Goal: Task Accomplishment & Management: Use online tool/utility

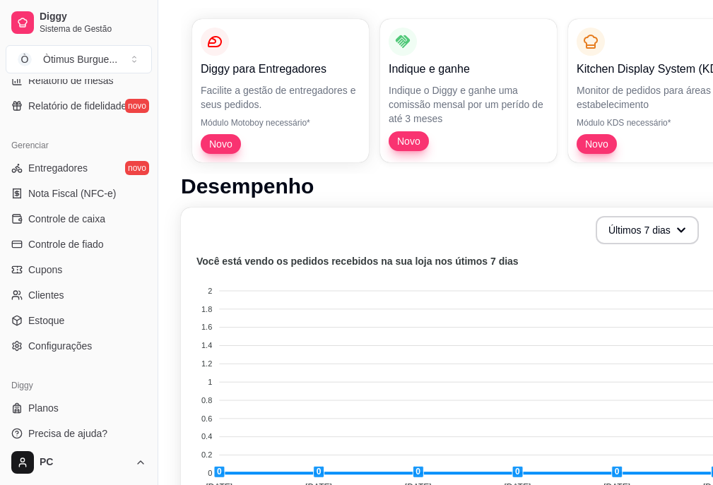
scroll to position [212, 0]
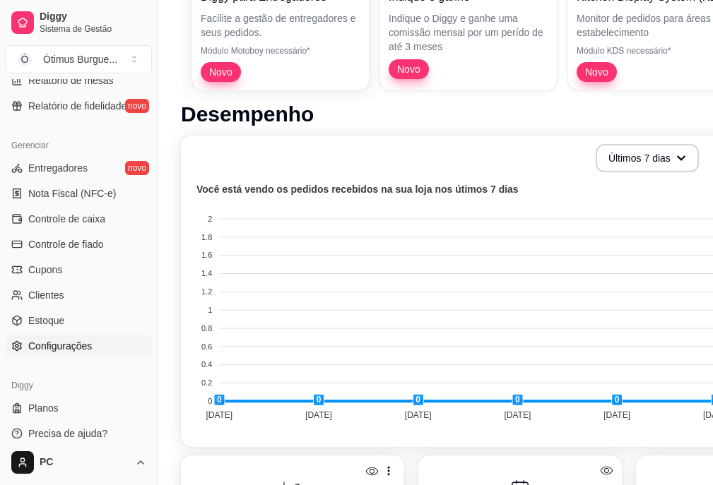
click at [51, 352] on span "Configurações" at bounding box center [60, 346] width 64 height 14
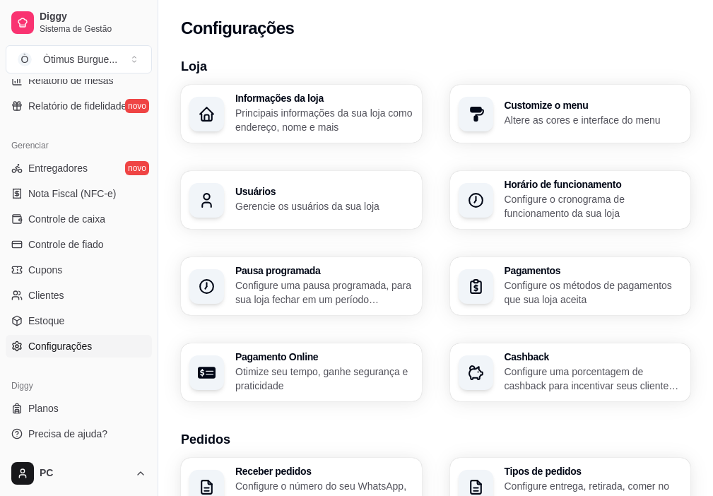
click at [413, 199] on p "Gerencie os usuários da sua loja" at bounding box center [324, 206] width 178 height 14
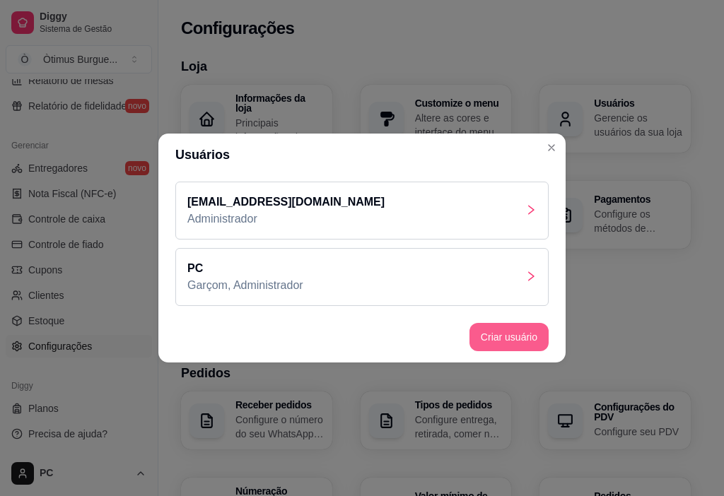
click at [520, 348] on button "Criar usuário" at bounding box center [508, 337] width 79 height 28
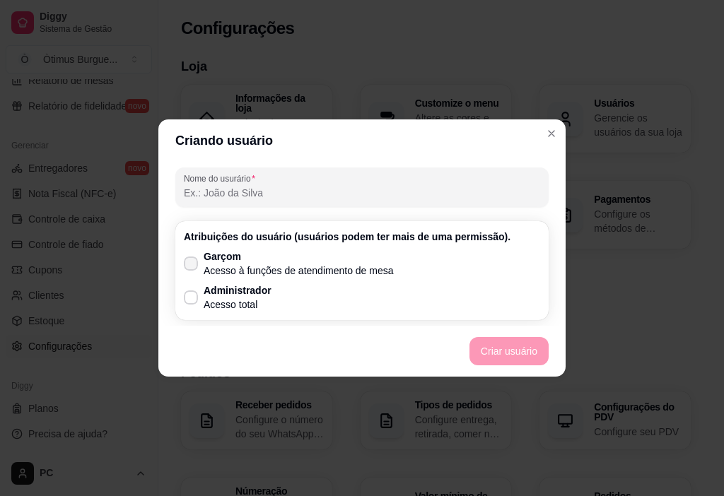
click at [193, 260] on icon at bounding box center [190, 263] width 11 height 8
click at [192, 266] on input "Garçom Acesso à funções de atendimento de mesa" at bounding box center [187, 270] width 9 height 9
checkbox input "true"
click at [193, 298] on icon at bounding box center [190, 297] width 11 height 8
click at [192, 300] on input "Administrador Acesso total" at bounding box center [187, 304] width 9 height 9
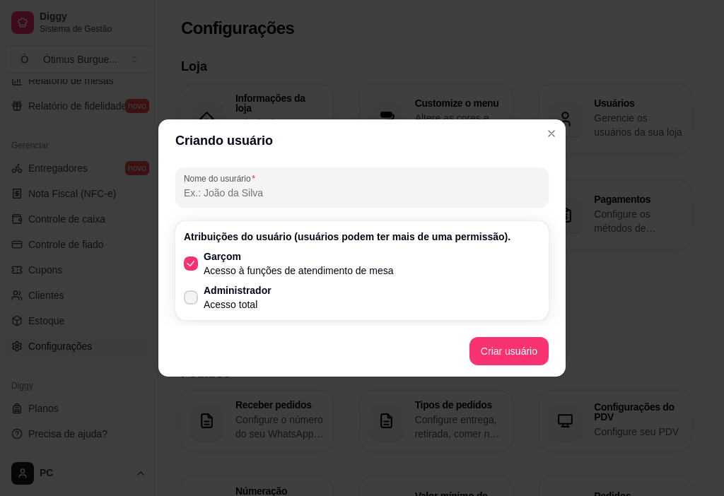
checkbox input "true"
click at [187, 264] on polyline at bounding box center [190, 263] width 6 height 5
click at [187, 266] on input "Garçom Acesso à funções de atendimento de mesa" at bounding box center [187, 270] width 9 height 9
checkbox input "false"
click at [208, 197] on input "Nome do usurário" at bounding box center [362, 193] width 356 height 14
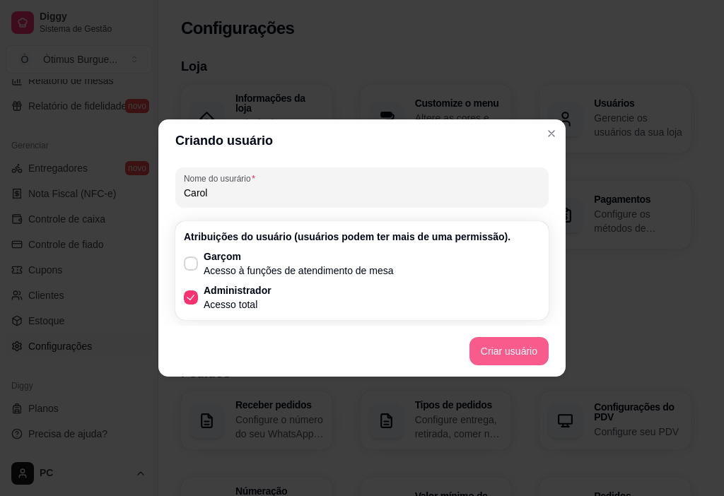
type input "Carol"
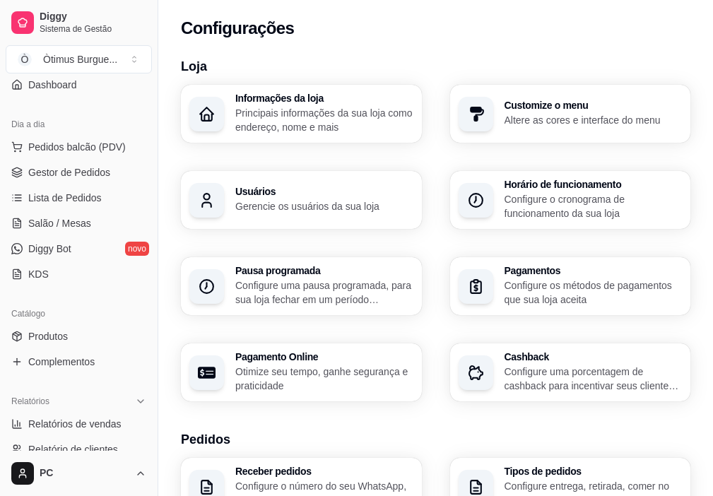
scroll to position [97, 0]
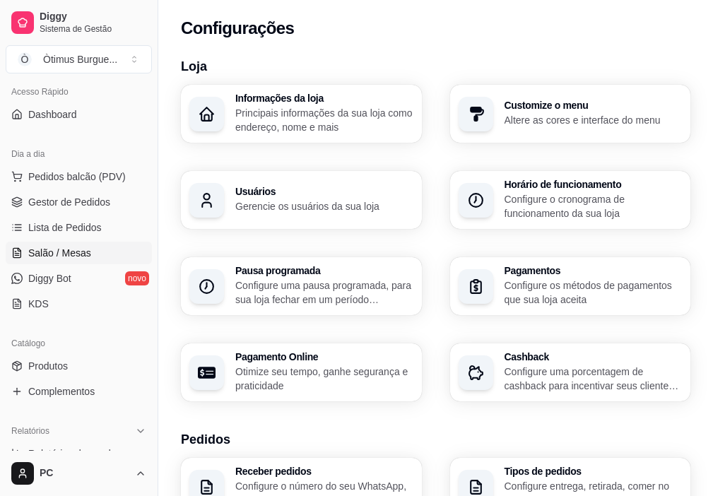
click at [99, 253] on link "Salão / Mesas" at bounding box center [79, 253] width 146 height 23
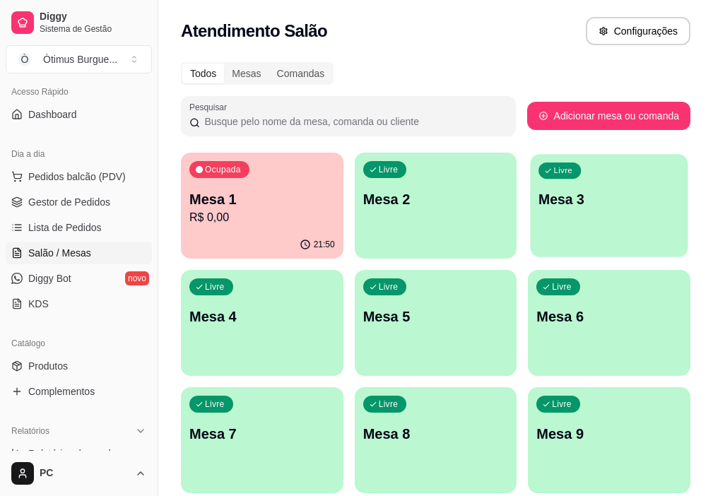
click at [531, 180] on div "Livre Mesa 3" at bounding box center [610, 197] width 158 height 86
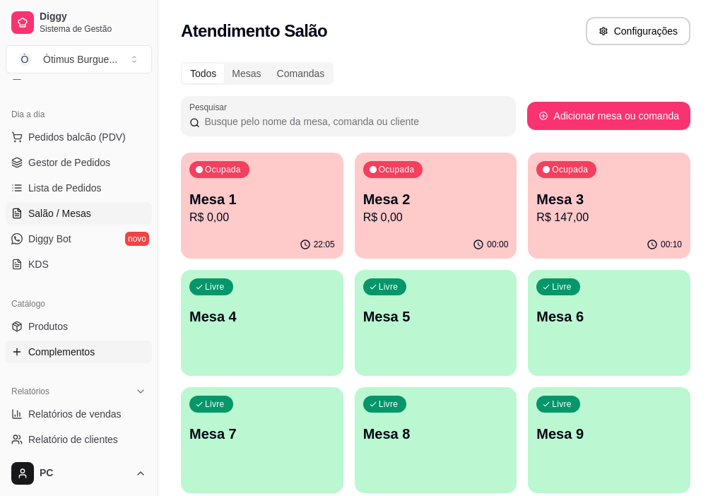
scroll to position [141, 0]
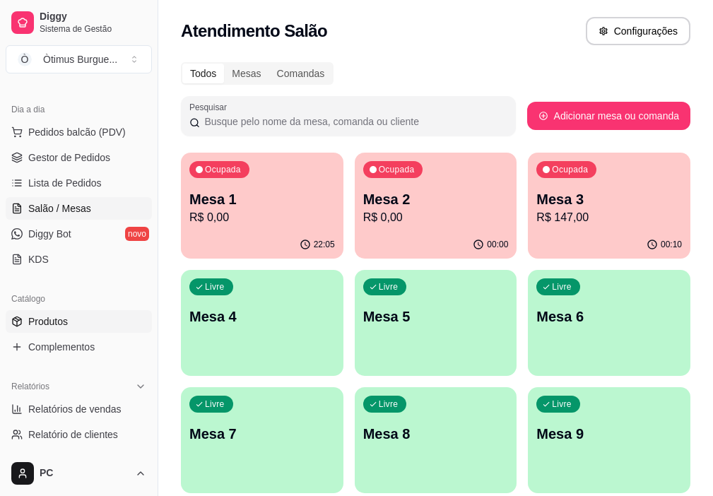
click at [61, 324] on span "Produtos" at bounding box center [48, 321] width 40 height 14
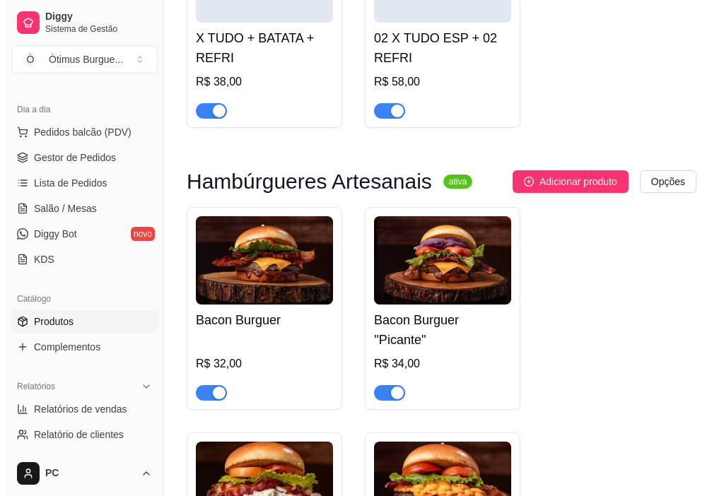
scroll to position [495, 0]
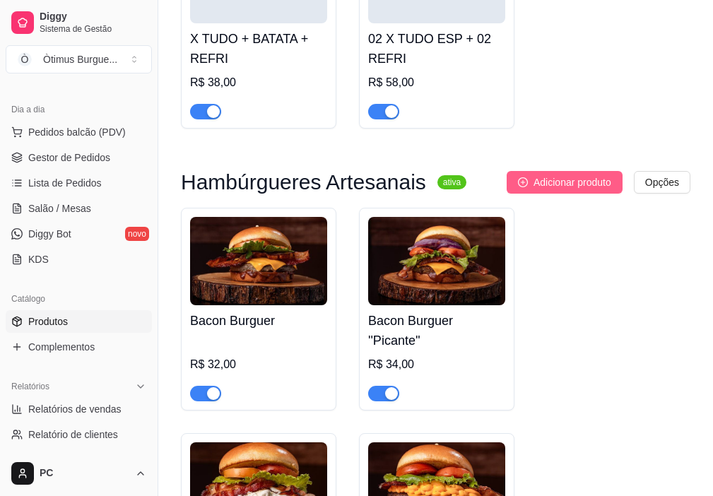
click at [551, 185] on span "Adicionar produto" at bounding box center [573, 183] width 78 height 16
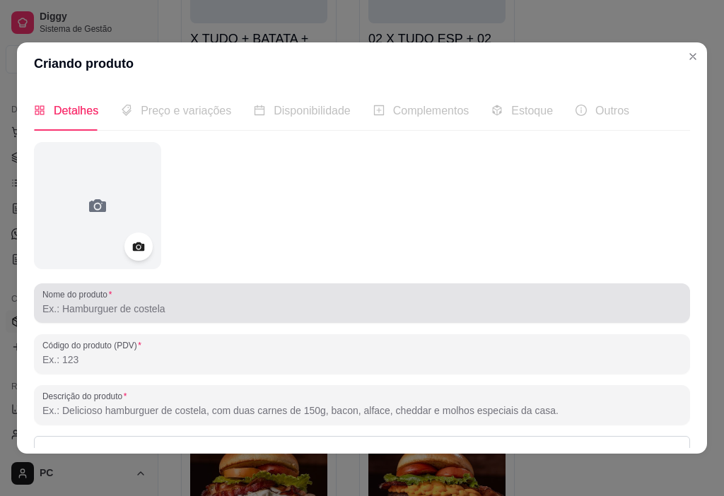
click at [126, 312] on input "Nome do produto" at bounding box center [361, 309] width 639 height 14
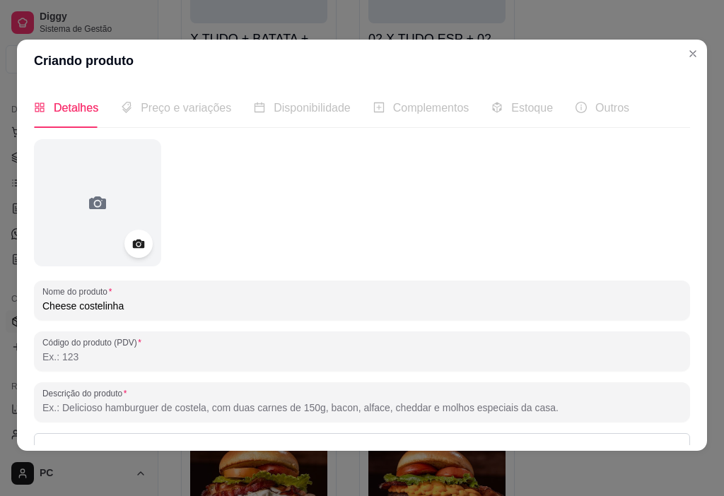
scroll to position [0, 0]
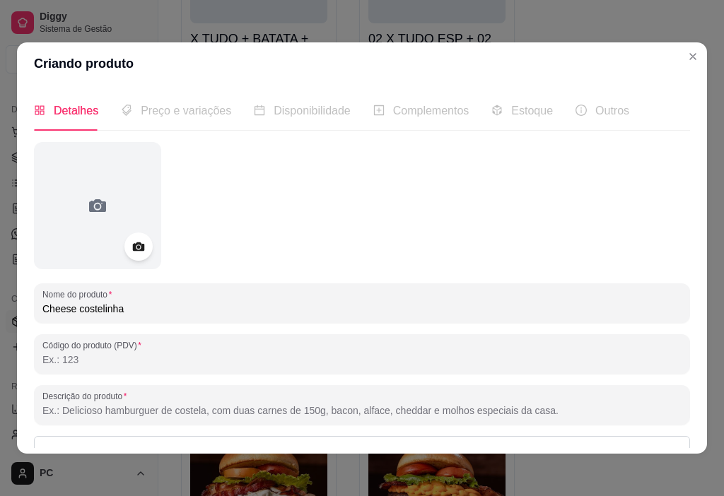
type input "Cheese costelinha"
click at [182, 107] on span "Preço e variações" at bounding box center [186, 111] width 90 height 12
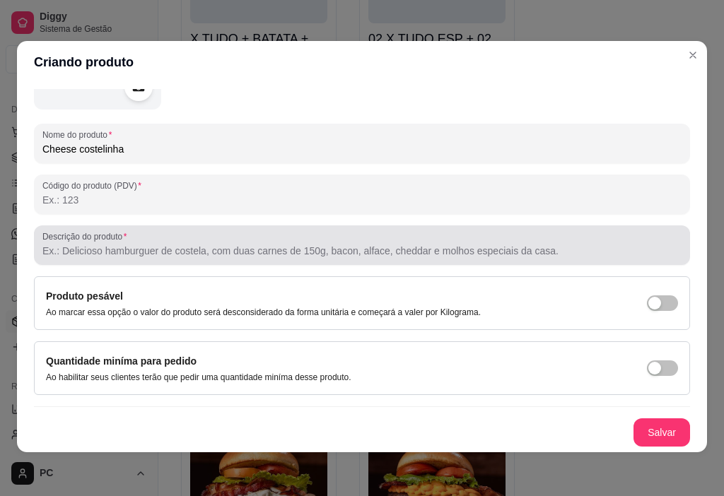
scroll to position [3, 0]
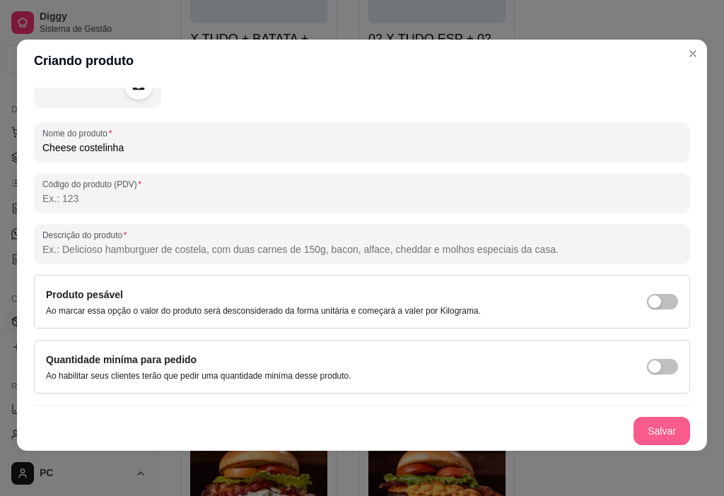
click at [650, 442] on button "Salvar" at bounding box center [661, 431] width 57 height 28
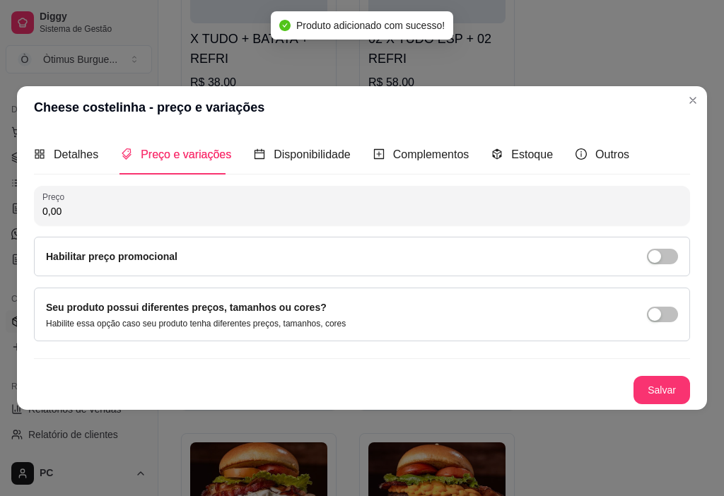
scroll to position [0, 0]
click at [80, 220] on div "Preço 0,00" at bounding box center [362, 206] width 656 height 40
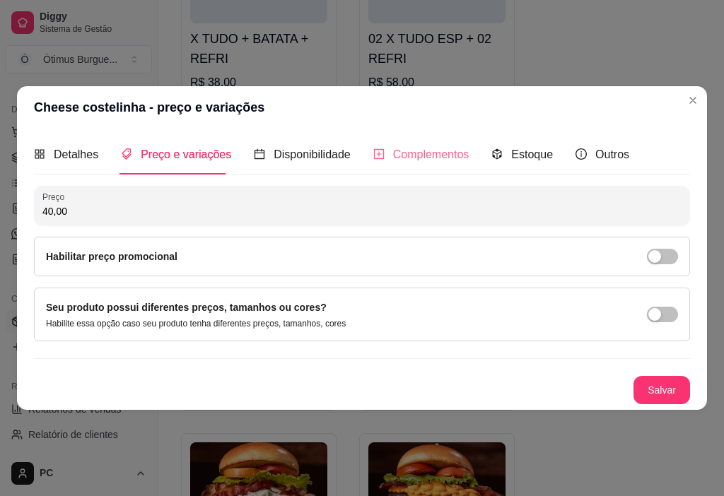
type input "40,00"
click at [411, 160] on span "Complementos" at bounding box center [431, 154] width 76 height 12
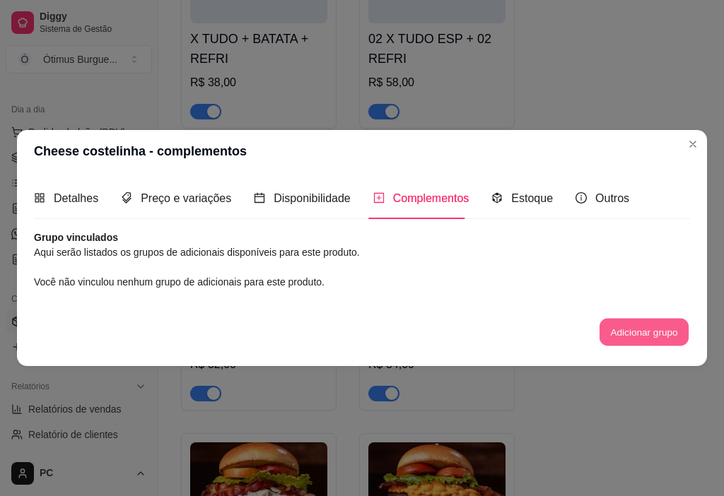
click at [648, 341] on button "Adicionar grupo" at bounding box center [643, 332] width 89 height 28
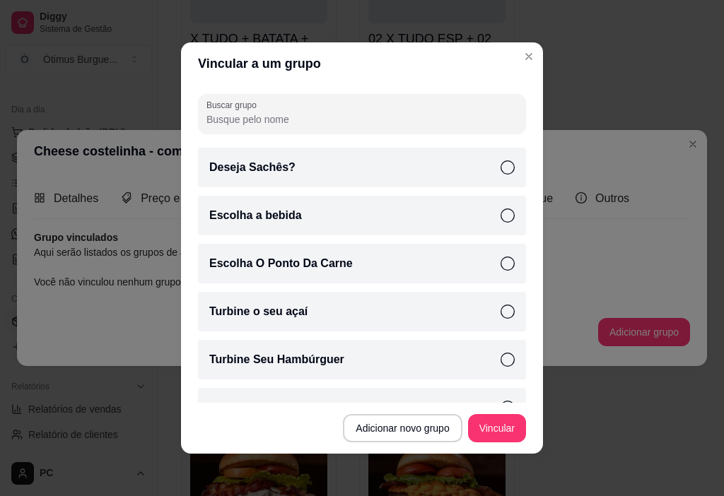
scroll to position [66, 0]
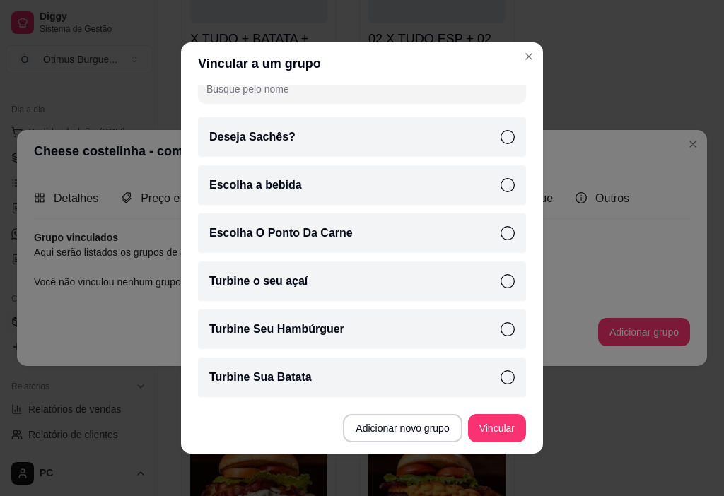
click at [500, 230] on icon at bounding box center [507, 233] width 14 height 14
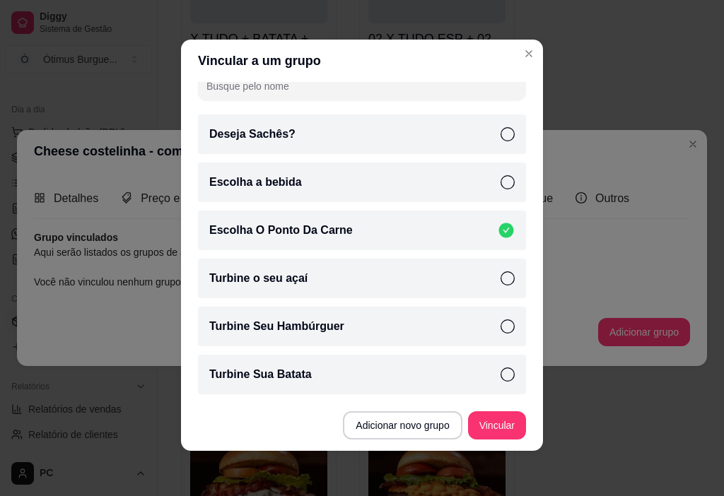
click at [500, 323] on icon at bounding box center [507, 326] width 14 height 14
click at [484, 422] on button "Vincular" at bounding box center [497, 425] width 58 height 28
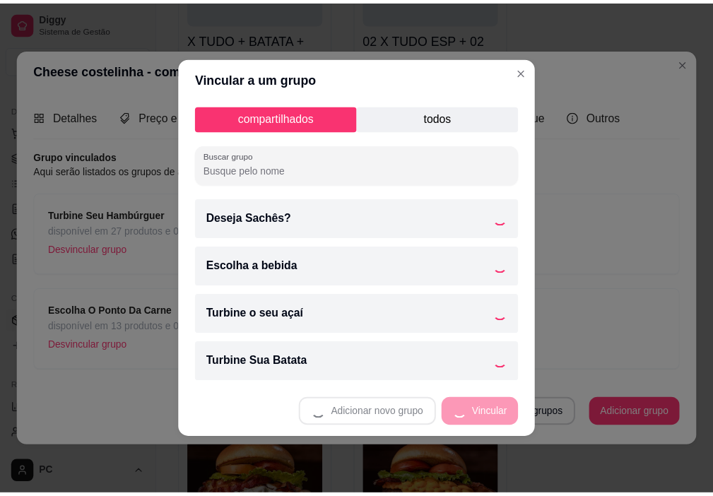
scroll to position [0, 0]
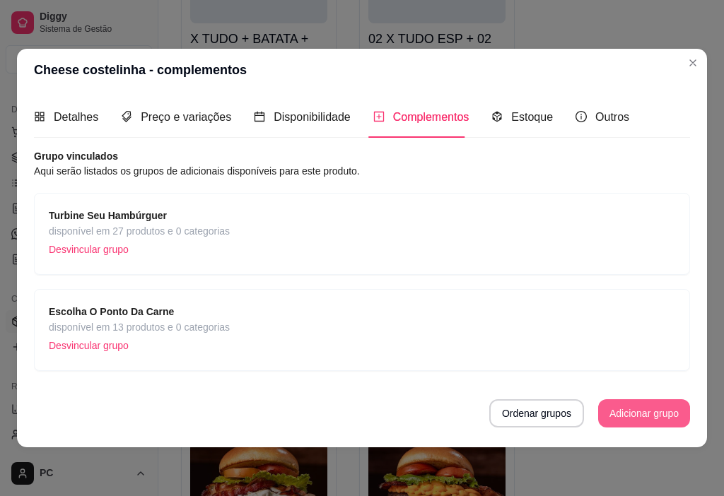
click at [644, 416] on button "Adicionar grupo" at bounding box center [644, 413] width 92 height 28
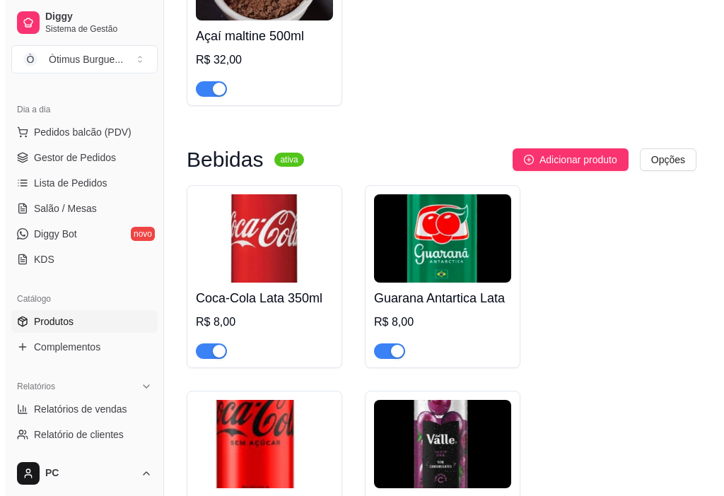
scroll to position [5210, 0]
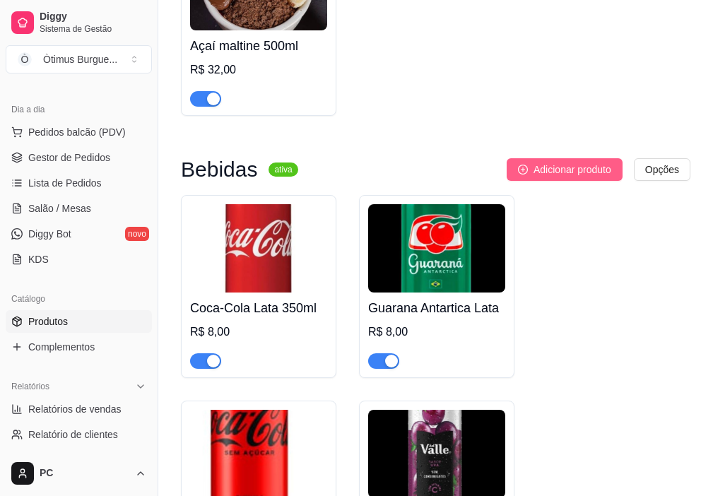
click at [546, 177] on span "Adicionar produto" at bounding box center [573, 170] width 78 height 16
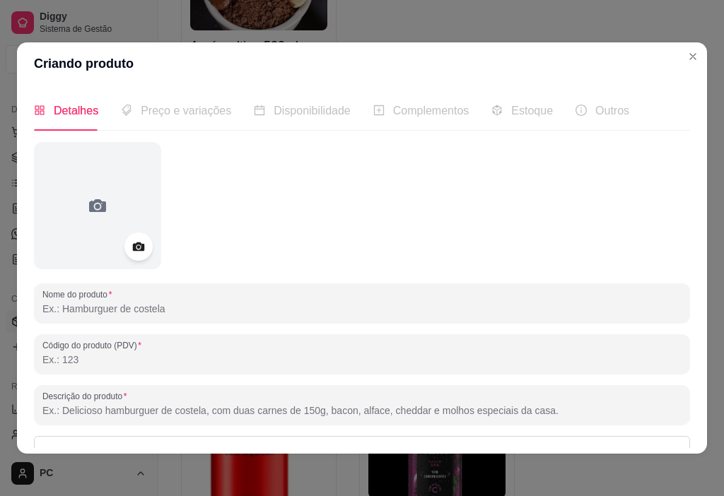
click at [123, 313] on input "Nome do produto" at bounding box center [361, 309] width 639 height 14
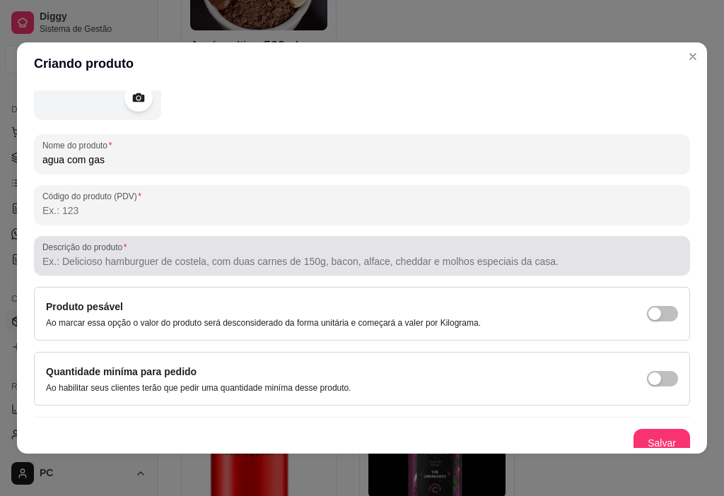
scroll to position [158, 0]
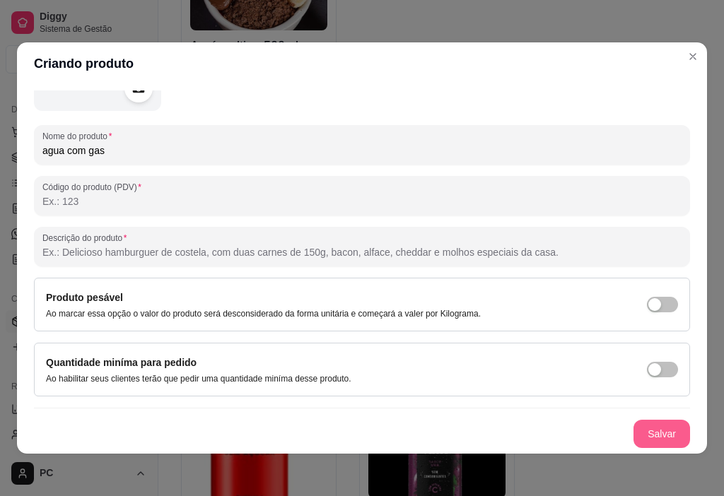
type input "agua com gas"
click at [639, 437] on button "Salvar" at bounding box center [661, 434] width 57 height 28
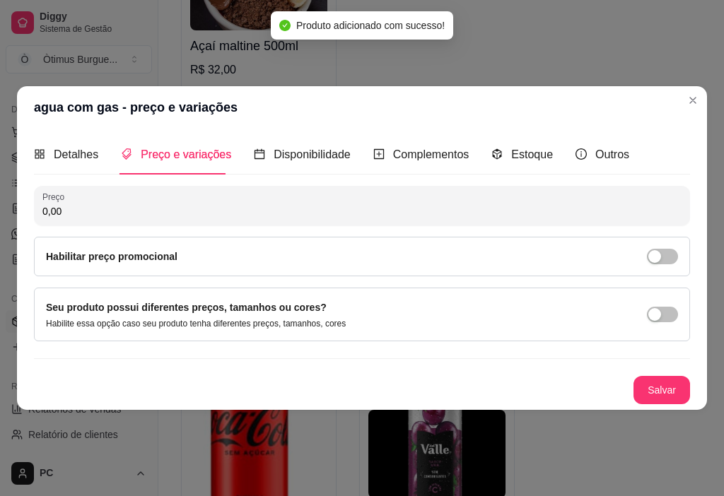
scroll to position [0, 0]
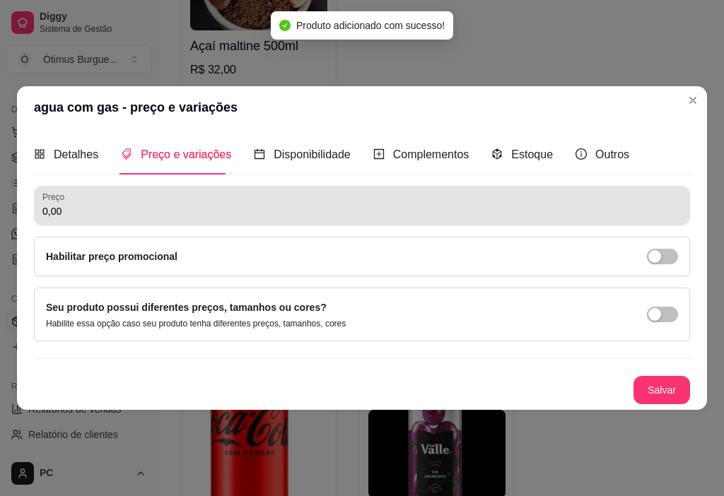
click at [92, 216] on input "0,00" at bounding box center [361, 211] width 639 height 14
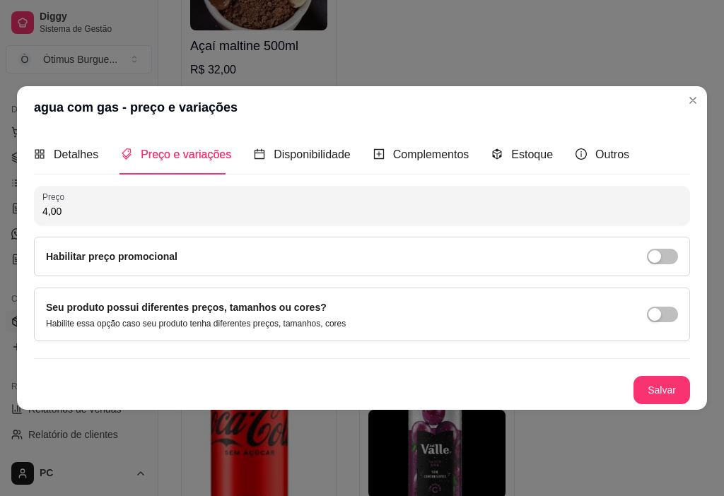
type input "4,00"
click at [636, 377] on div "Salvar" at bounding box center [362, 390] width 656 height 28
click at [666, 391] on button "Salvar" at bounding box center [661, 390] width 57 height 28
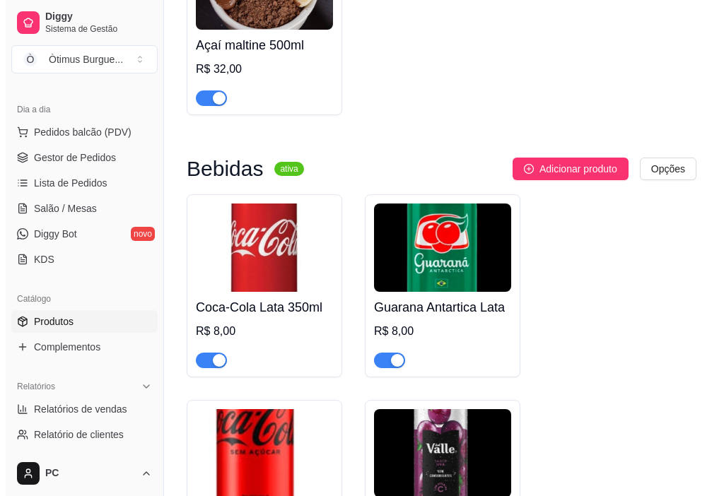
scroll to position [5087, 0]
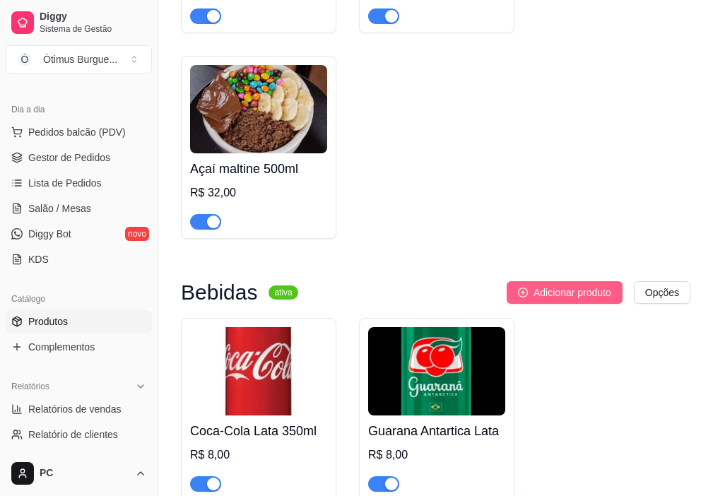
click at [574, 300] on span "Adicionar produto" at bounding box center [573, 293] width 78 height 16
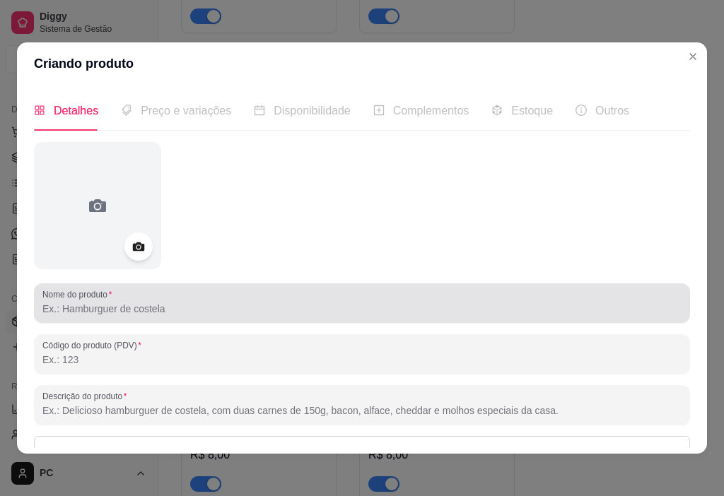
click at [228, 301] on div at bounding box center [361, 303] width 639 height 28
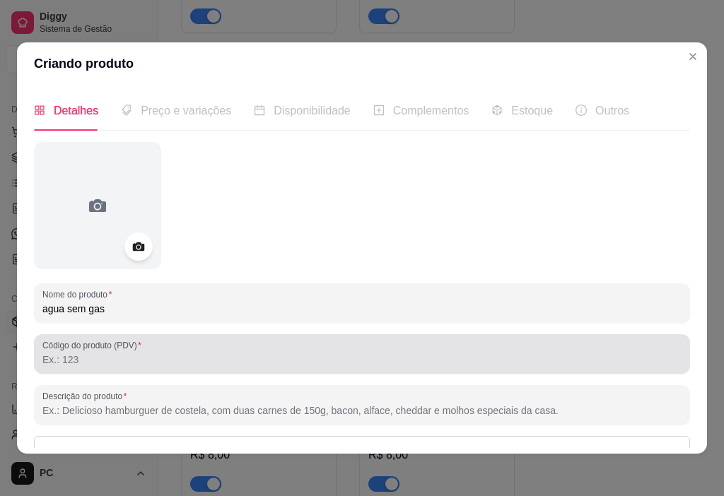
scroll to position [158, 0]
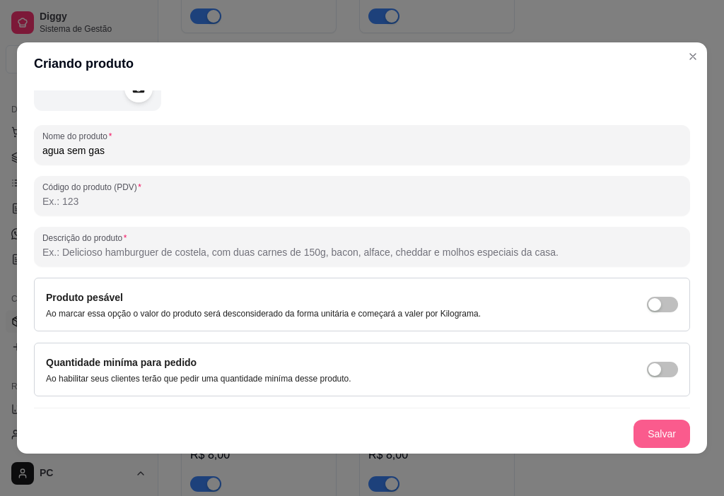
type input "agua sem gas"
click at [652, 434] on button "Salvar" at bounding box center [661, 434] width 57 height 28
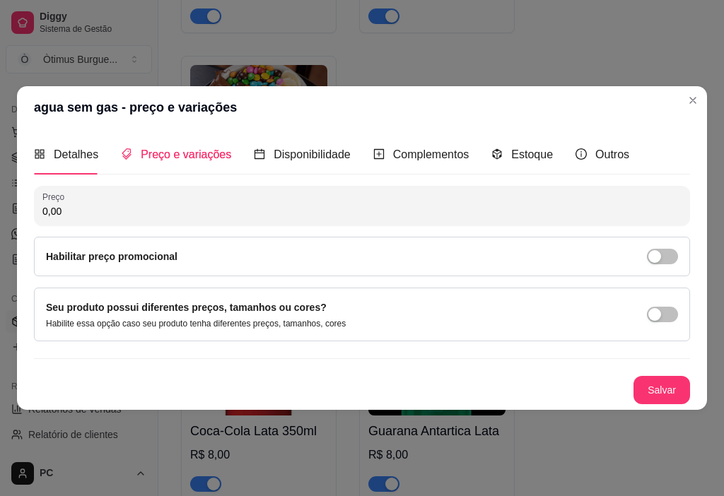
scroll to position [0, 0]
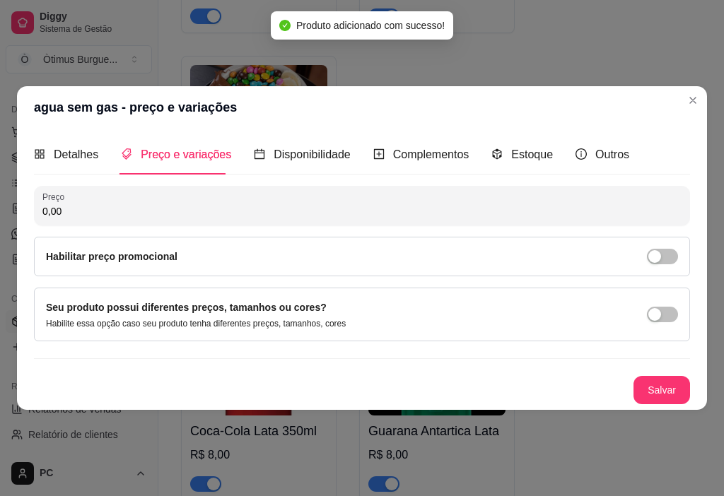
click at [81, 213] on input "0,00" at bounding box center [361, 211] width 639 height 14
type input "3,00"
click at [658, 384] on button "Salvar" at bounding box center [661, 391] width 55 height 28
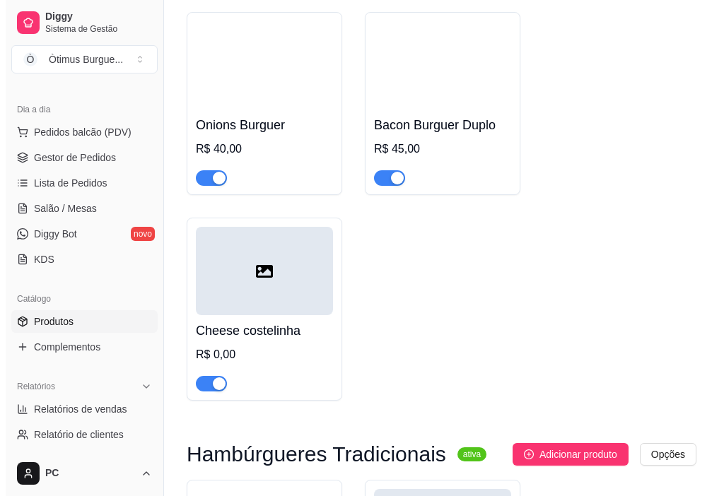
scroll to position [1554, 0]
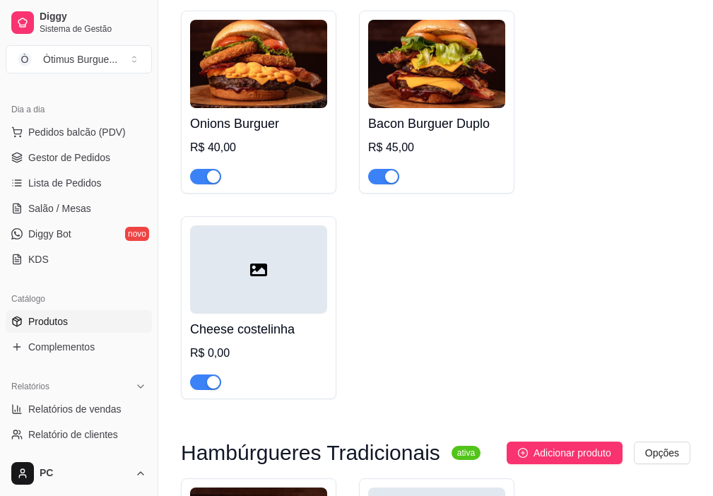
click at [287, 274] on div at bounding box center [258, 269] width 137 height 88
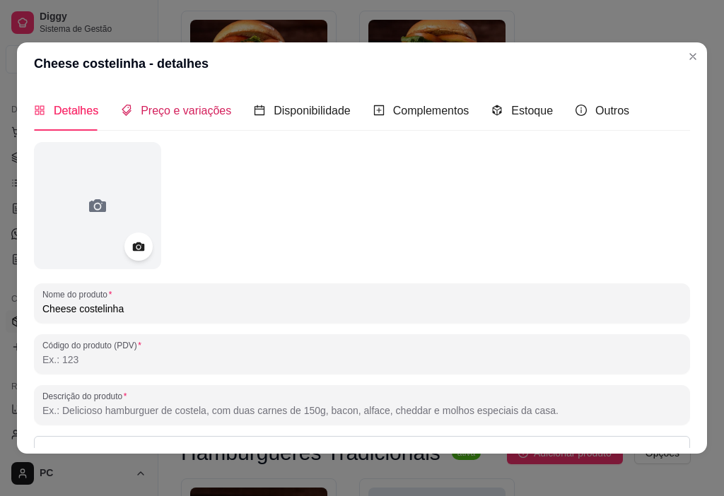
click at [153, 118] on div "Preço e variações" at bounding box center [176, 111] width 110 height 18
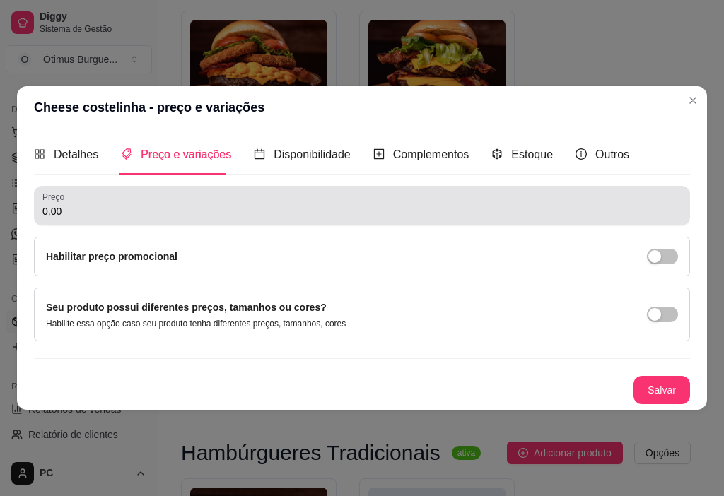
click at [83, 206] on input "0,00" at bounding box center [361, 211] width 639 height 14
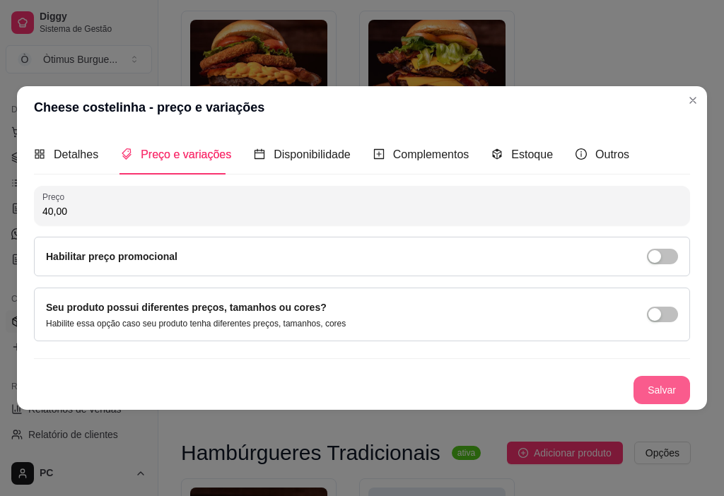
type input "40,00"
click at [679, 384] on button "Salvar" at bounding box center [661, 390] width 57 height 28
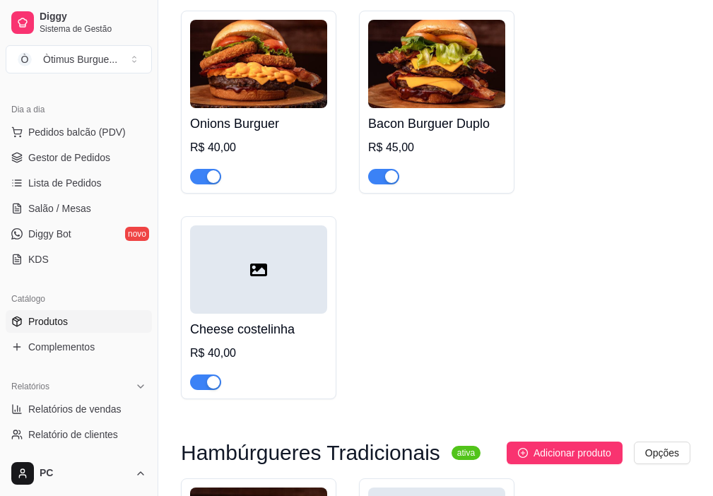
click at [284, 272] on div at bounding box center [258, 269] width 137 height 88
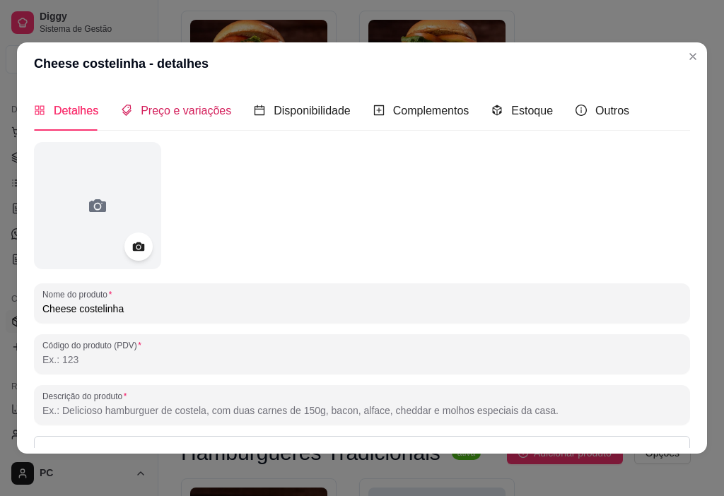
click at [131, 117] on div "Preço e variações" at bounding box center [176, 111] width 110 height 18
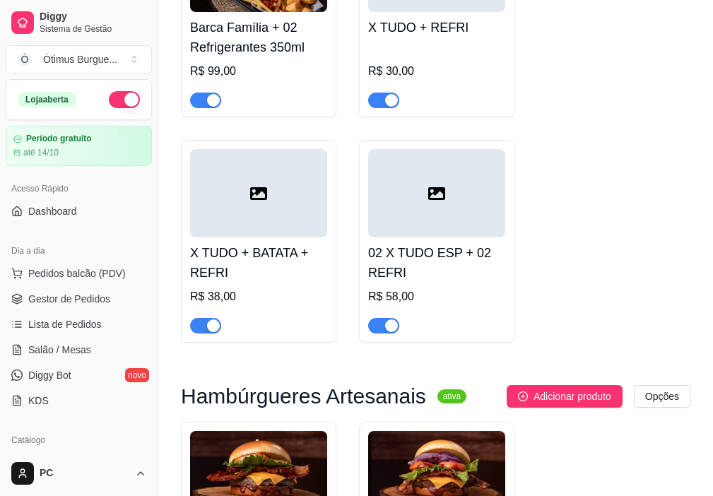
scroll to position [212, 0]
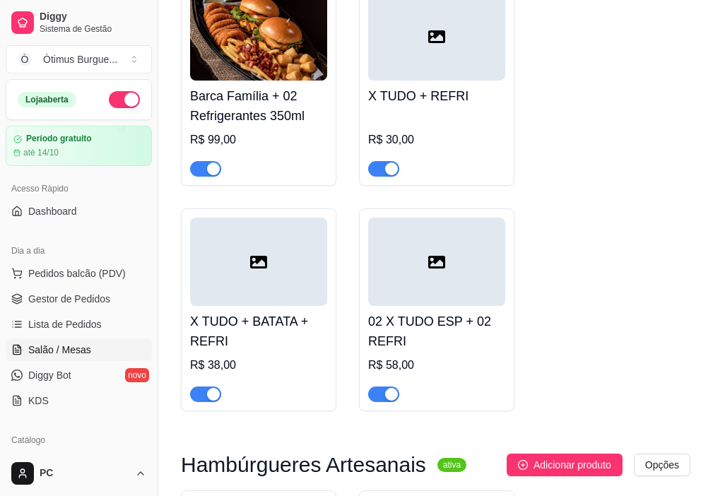
click at [63, 351] on span "Salão / Mesas" at bounding box center [59, 350] width 63 height 14
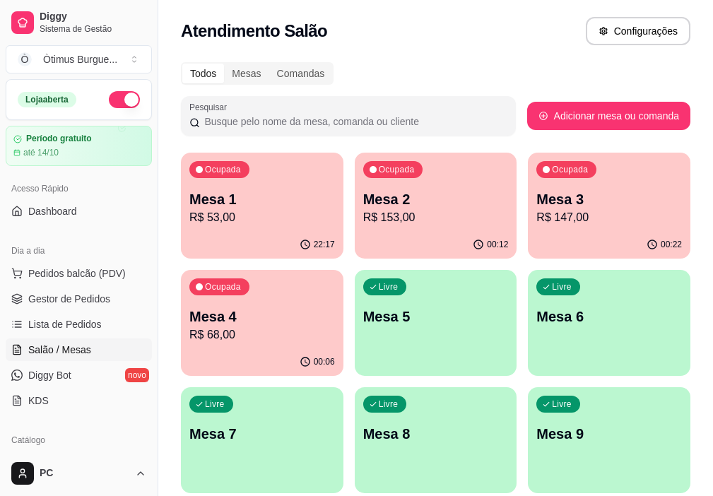
click at [335, 307] on p "Mesa 4" at bounding box center [262, 317] width 146 height 20
click at [248, 215] on p "R$ 53,00" at bounding box center [262, 217] width 146 height 17
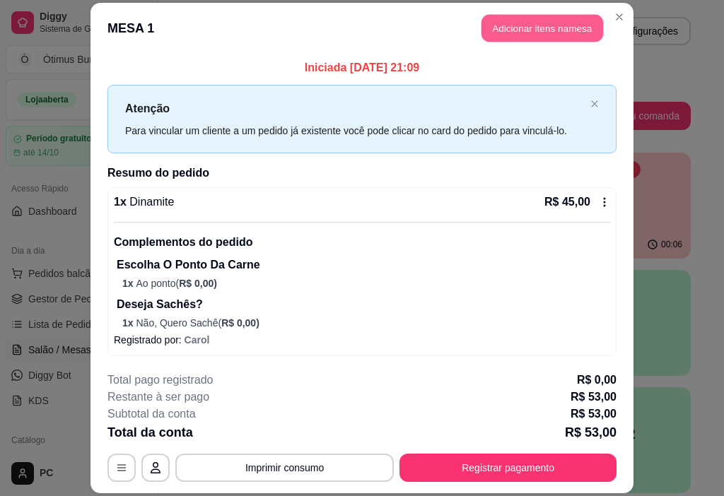
click at [549, 33] on button "Adicionar itens na mesa" at bounding box center [542, 28] width 122 height 28
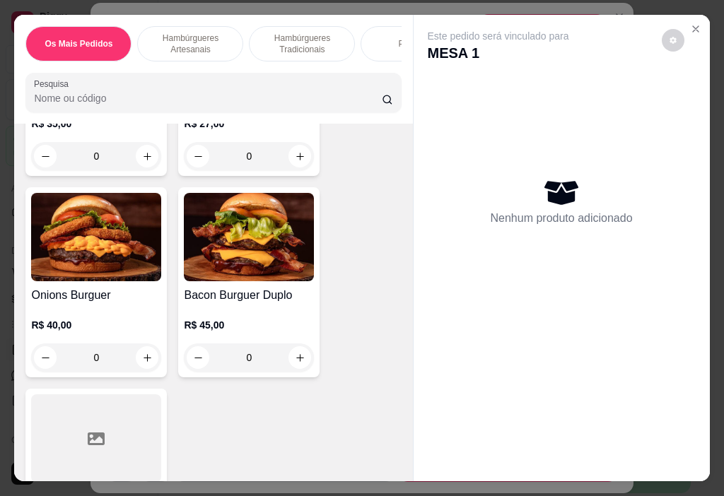
scroll to position [1413, 0]
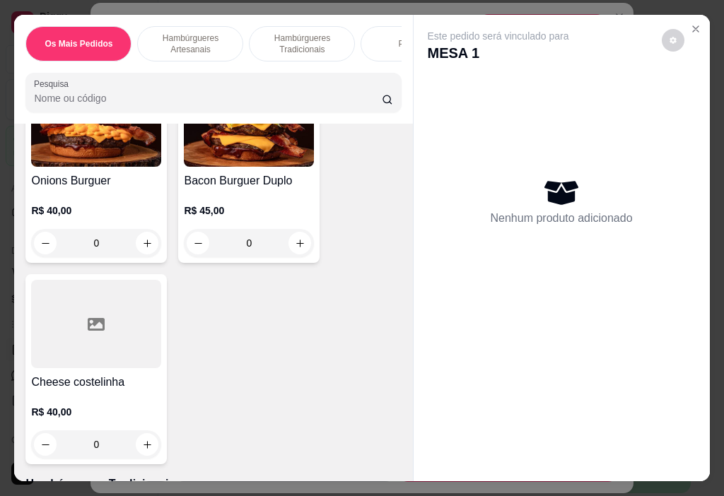
click at [137, 449] on div "0" at bounding box center [96, 444] width 130 height 28
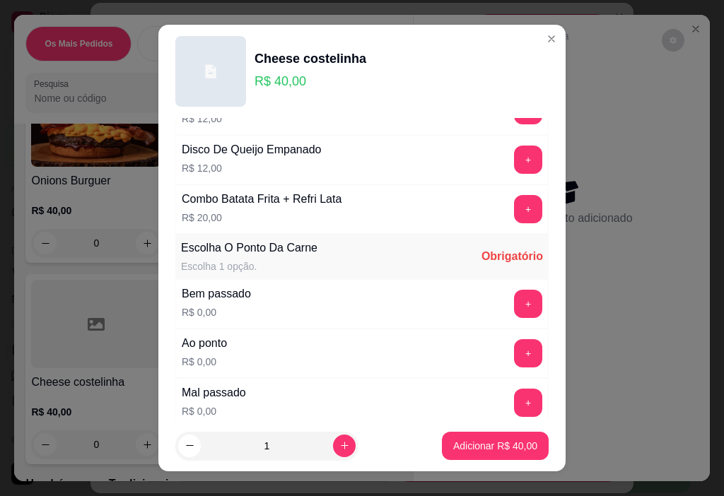
scroll to position [1385, 0]
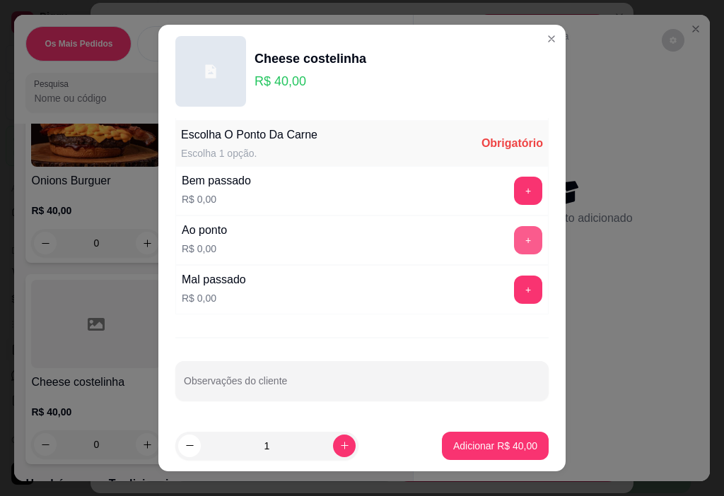
click at [514, 244] on button "+" at bounding box center [528, 240] width 28 height 28
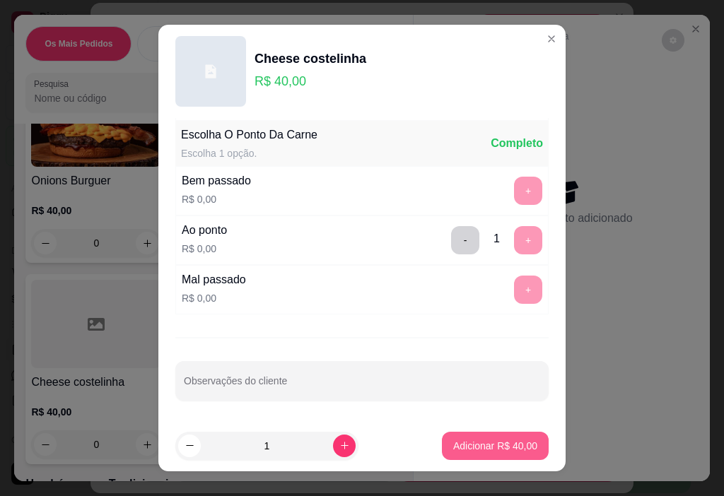
click at [507, 449] on p "Adicionar R$ 40,00" at bounding box center [495, 446] width 84 height 14
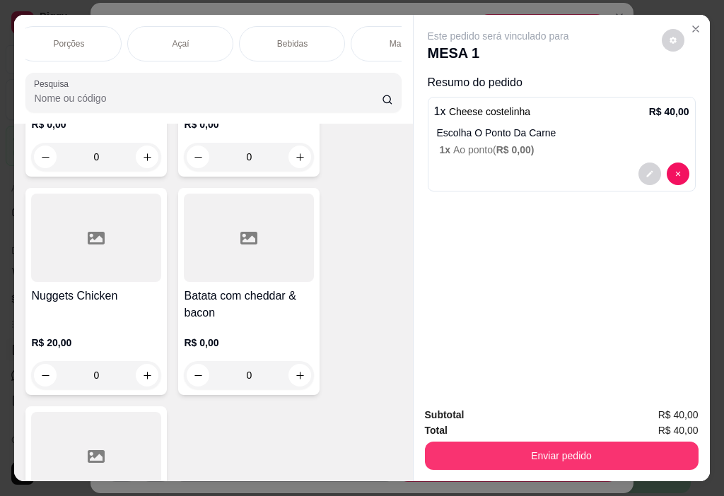
scroll to position [0, 401]
click at [258, 39] on div "Bebidas" at bounding box center [236, 43] width 106 height 35
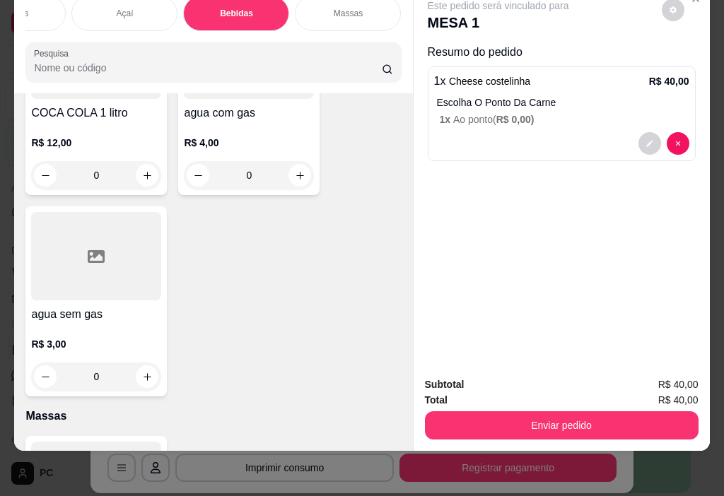
scroll to position [5875, 0]
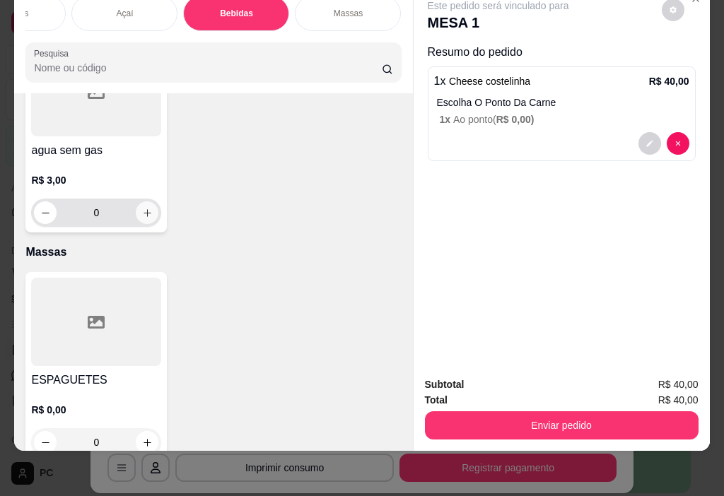
click at [145, 215] on icon "increase-product-quantity" at bounding box center [147, 213] width 11 height 11
type input "1"
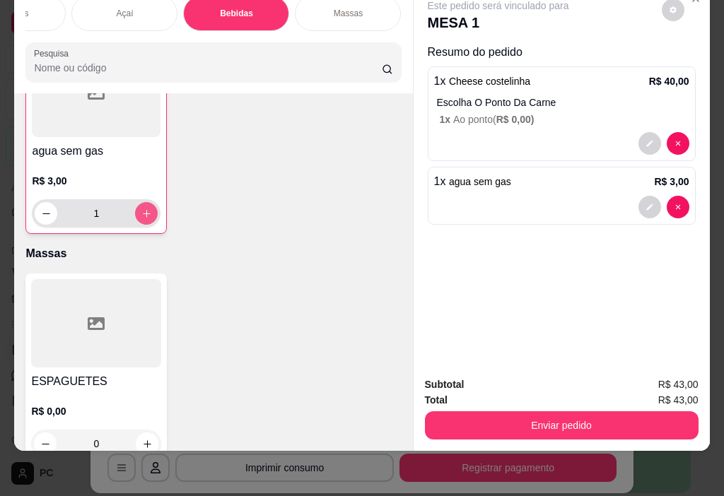
scroll to position [5875, 0]
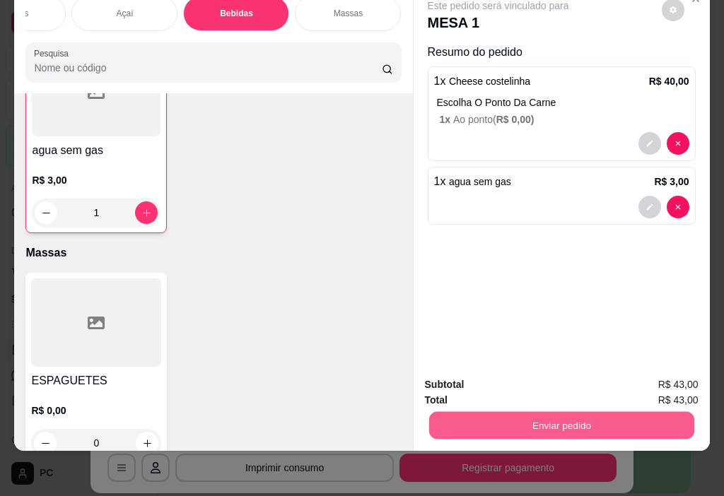
click at [601, 416] on button "Enviar pedido" at bounding box center [560, 426] width 265 height 28
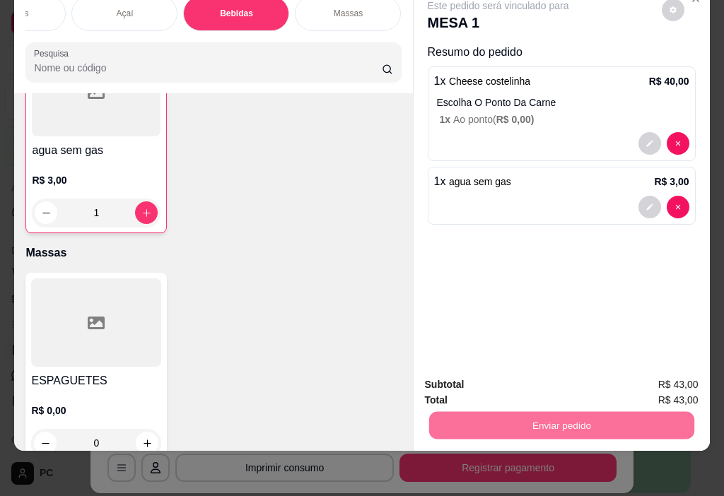
click at [660, 383] on button "Enviar pedido" at bounding box center [661, 380] width 80 height 27
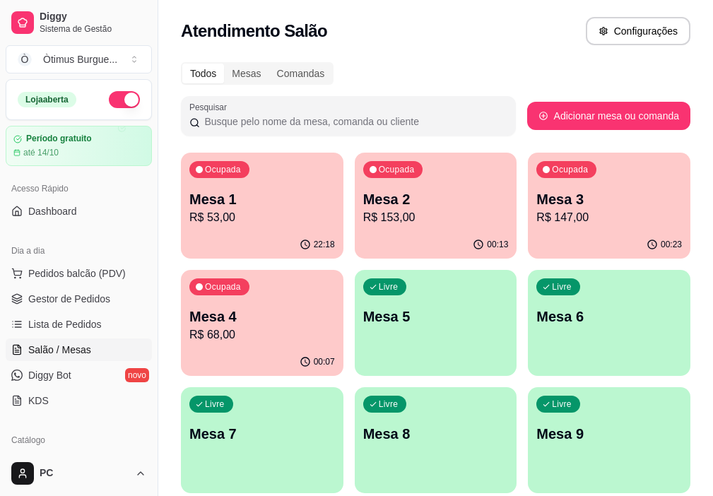
click at [224, 203] on p "Mesa 1" at bounding box center [262, 199] width 146 height 20
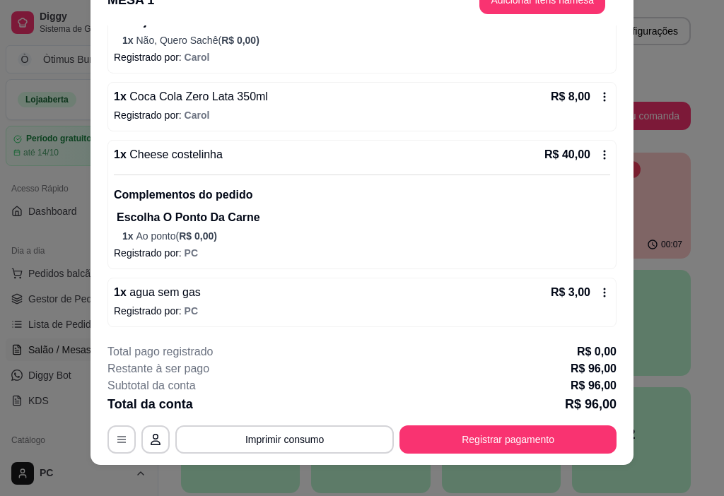
scroll to position [42, 0]
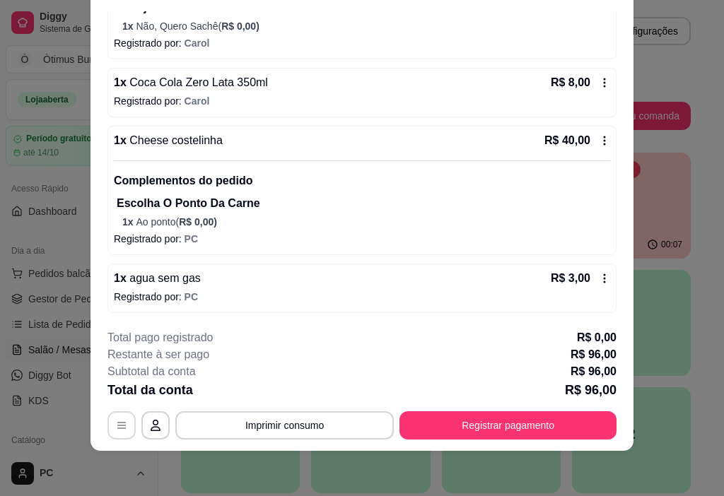
click at [116, 425] on icon "button" at bounding box center [121, 425] width 11 height 11
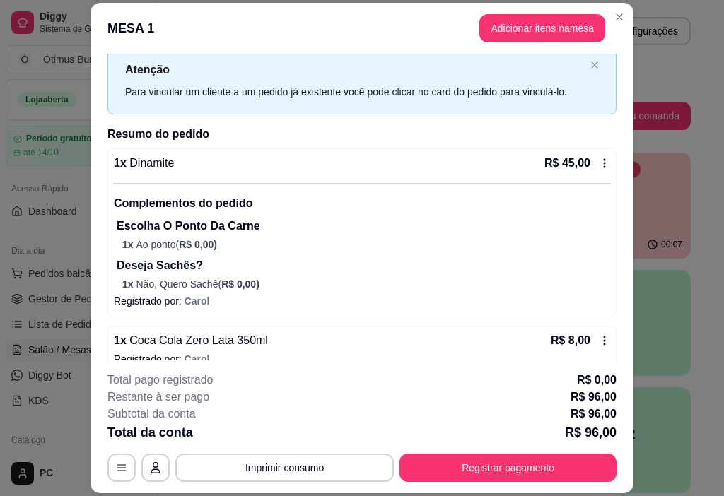
scroll to position [71, 0]
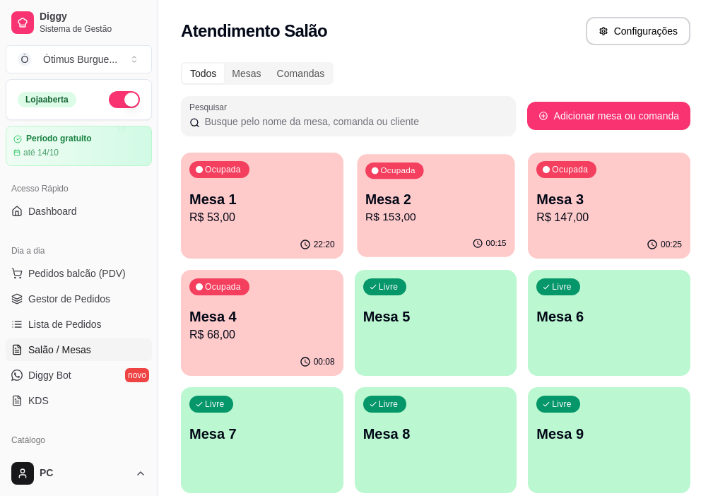
click at [365, 208] on p "Mesa 2" at bounding box center [435, 199] width 141 height 19
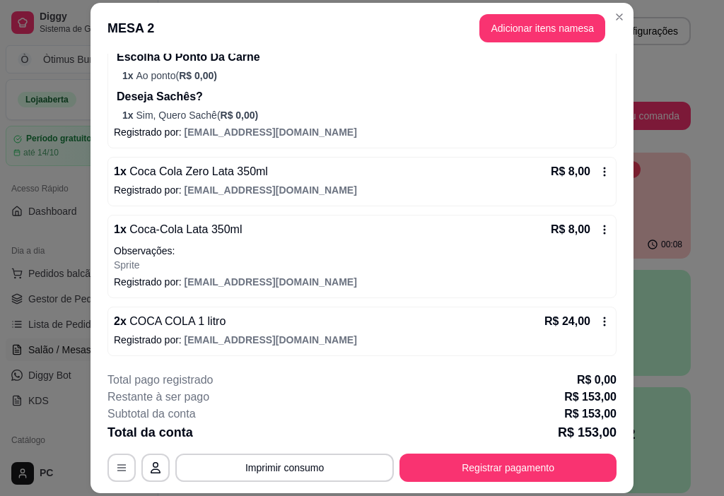
scroll to position [382, 0]
click at [599, 322] on icon at bounding box center [604, 320] width 11 height 11
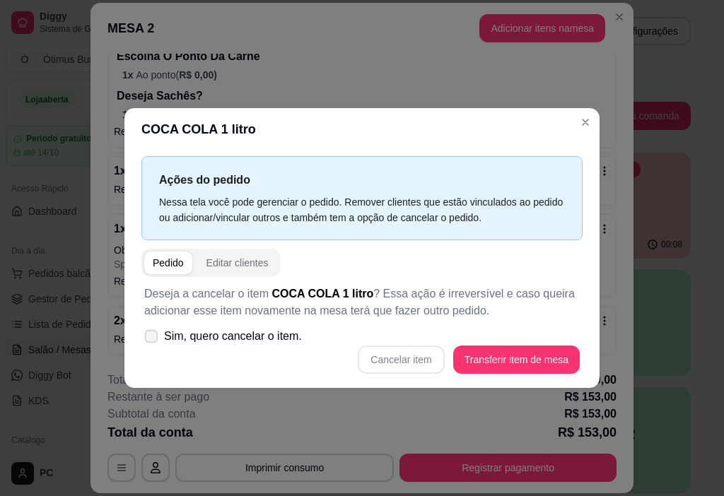
click at [256, 344] on span "Sim, quero cancelar o item." at bounding box center [233, 336] width 138 height 17
click at [153, 344] on input "Sim, quero cancelar o item." at bounding box center [147, 343] width 9 height 9
checkbox input "true"
click at [423, 360] on button "Cancelar item" at bounding box center [401, 360] width 84 height 28
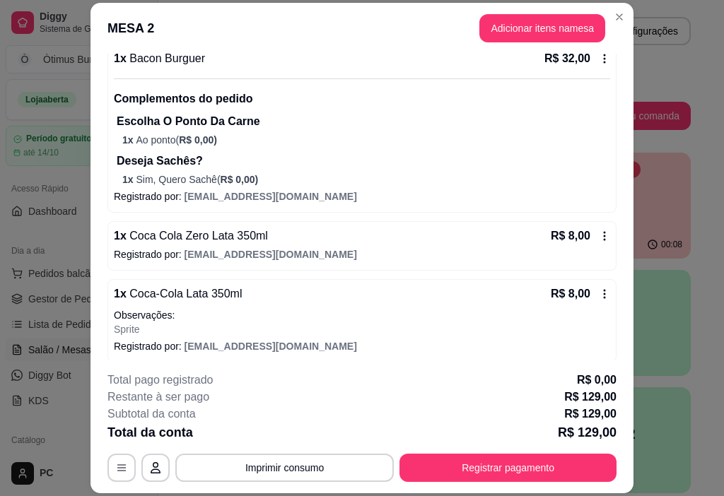
scroll to position [194, 0]
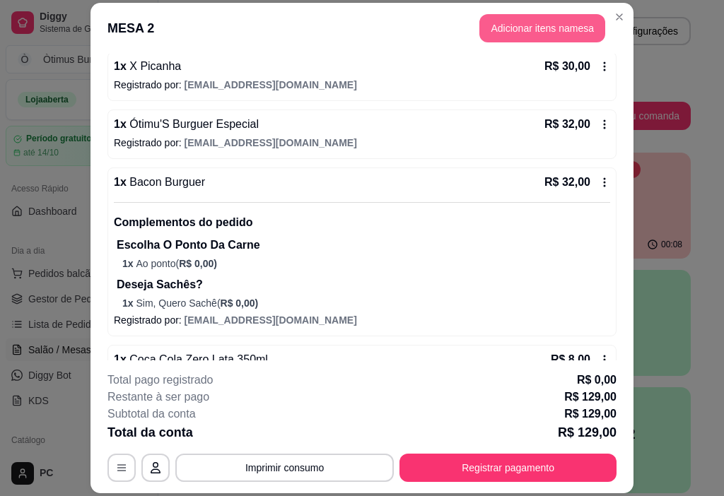
click at [528, 24] on button "Adicionar itens na mesa" at bounding box center [542, 28] width 126 height 28
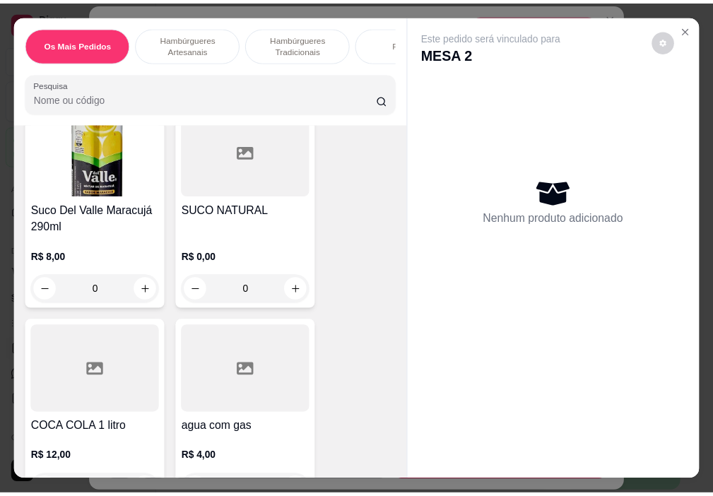
scroll to position [5484, 0]
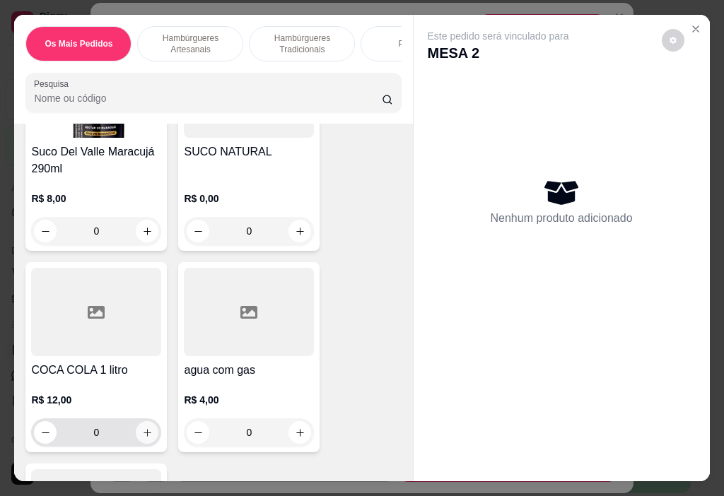
click at [142, 432] on icon "increase-product-quantity" at bounding box center [147, 433] width 11 height 11
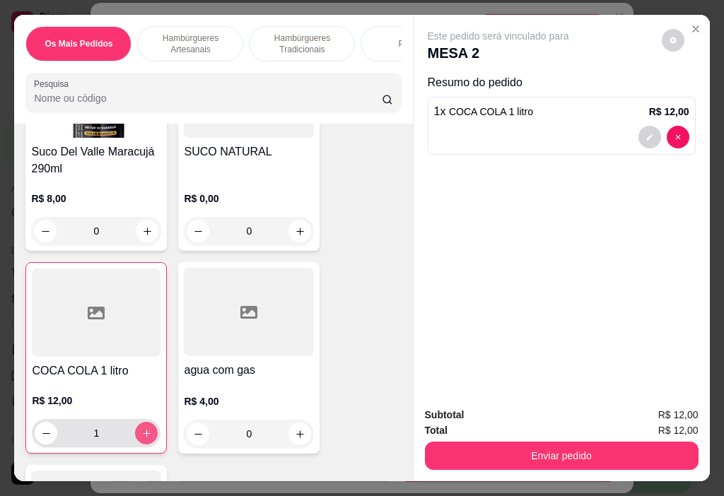
type input "1"
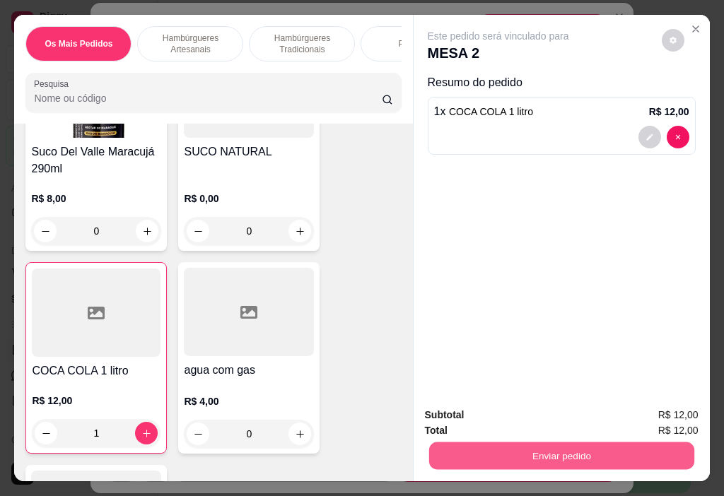
click at [540, 454] on button "Enviar pedido" at bounding box center [560, 456] width 265 height 28
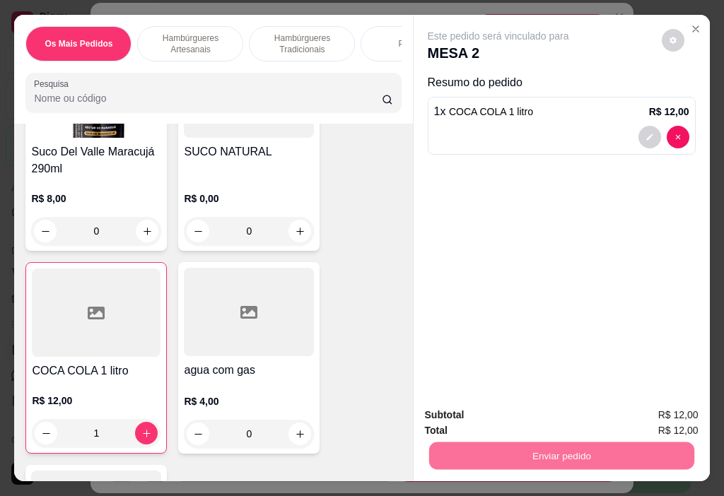
click at [653, 420] on button "Enviar pedido" at bounding box center [661, 415] width 80 height 27
